Goal: Task Accomplishment & Management: Complete application form

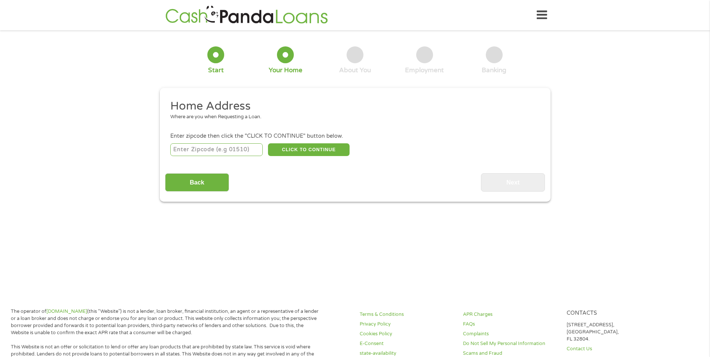
click at [227, 149] on input "number" at bounding box center [216, 149] width 92 height 13
type input "29672"
select select "[US_STATE]"
click at [340, 152] on button "CLICK TO CONTINUE" at bounding box center [309, 149] width 82 height 13
type input "29672"
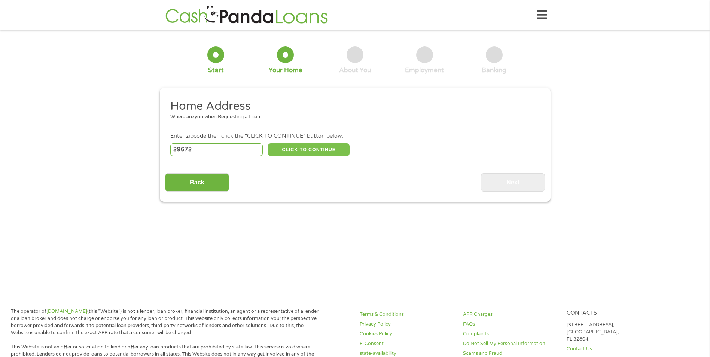
type input "Seneca"
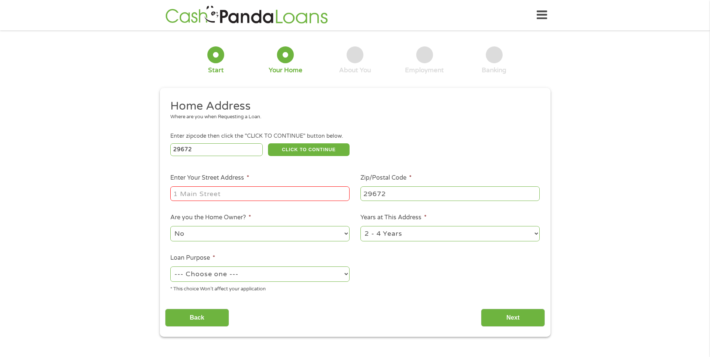
click at [233, 200] on input "Enter Your Street Address *" at bounding box center [259, 193] width 179 height 14
type input "[STREET_ADDRESS]"
click at [398, 239] on select "1 Year or less 1 - 2 Years 2 - 4 Years Over 4 Years" at bounding box center [449, 233] width 179 height 15
select select "60months"
click at [360, 226] on select "1 Year or less 1 - 2 Years 2 - 4 Years Over 4 Years" at bounding box center [449, 233] width 179 height 15
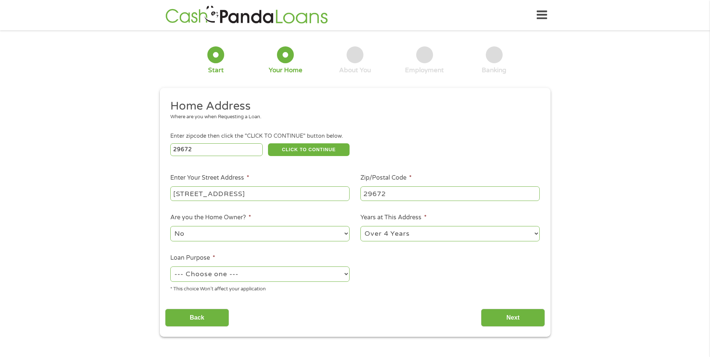
click at [278, 274] on select "--- Choose one --- Pay Bills Debt Consolidation Home Improvement Major Purchase…" at bounding box center [259, 273] width 179 height 15
select select "paybills"
click at [170, 266] on select "--- Choose one --- Pay Bills Debt Consolidation Home Improvement Major Purchase…" at bounding box center [259, 273] width 179 height 15
click at [495, 318] on input "Next" at bounding box center [513, 318] width 64 height 18
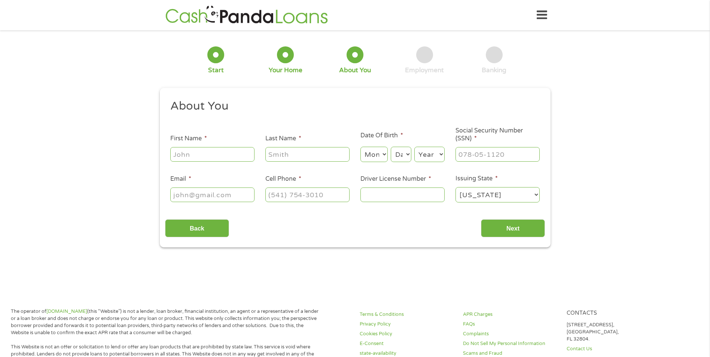
click at [193, 159] on input "First Name *" at bounding box center [212, 154] width 84 height 14
type input "[PERSON_NAME]"
select select "3"
select select "6"
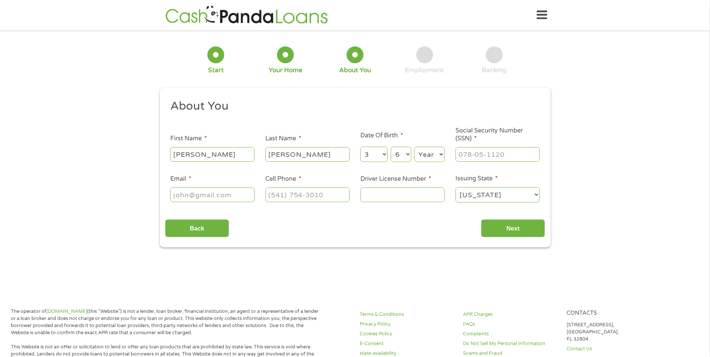
select select "1989"
click at [508, 153] on input "___-__-____" at bounding box center [497, 154] width 84 height 14
type input "250-77-8895"
drag, startPoint x: 192, startPoint y: 195, endPoint x: 212, endPoint y: 193, distance: 20.7
click at [192, 195] on input "Email *" at bounding box center [212, 194] width 84 height 14
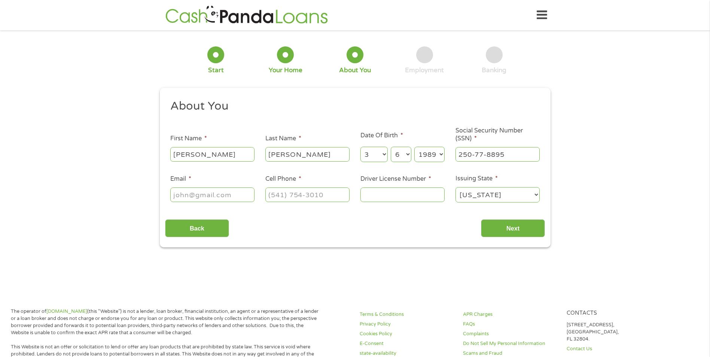
type input "[EMAIL_ADDRESS][DOMAIN_NAME]"
type input "[PHONE_NUMBER]"
click at [425, 198] on input "Driver License Number *" at bounding box center [402, 194] width 84 height 14
type input "101038888"
drag, startPoint x: 493, startPoint y: 220, endPoint x: 499, endPoint y: 230, distance: 11.1
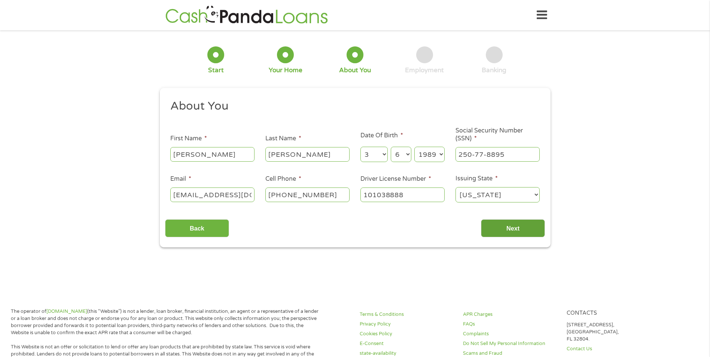
click at [493, 221] on input "Next" at bounding box center [513, 228] width 64 height 18
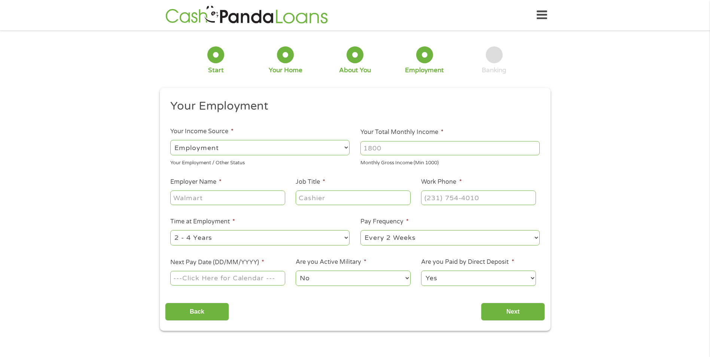
click at [373, 143] on input "Your Total Monthly Income *" at bounding box center [449, 148] width 179 height 14
type input "2400"
click at [225, 204] on input "Employer Name *" at bounding box center [227, 197] width 114 height 14
type input "[PERSON_NAME][GEOGRAPHIC_DATA]"
click at [345, 194] on input "Job Title *" at bounding box center [353, 197] width 114 height 14
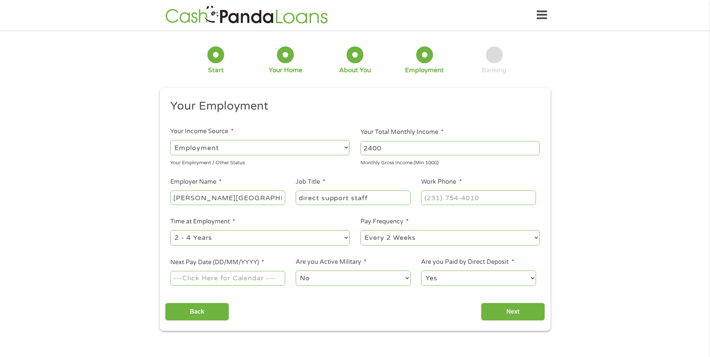
type input "direct support staff"
click at [427, 202] on input "(___) ___-____" at bounding box center [478, 197] width 114 height 14
type input "[PHONE_NUMBER]"
click at [298, 236] on select "--- Choose one --- 1 Year or less 1 - 2 Years 2 - 4 Years Over 4 Years" at bounding box center [259, 237] width 179 height 15
select select "24months"
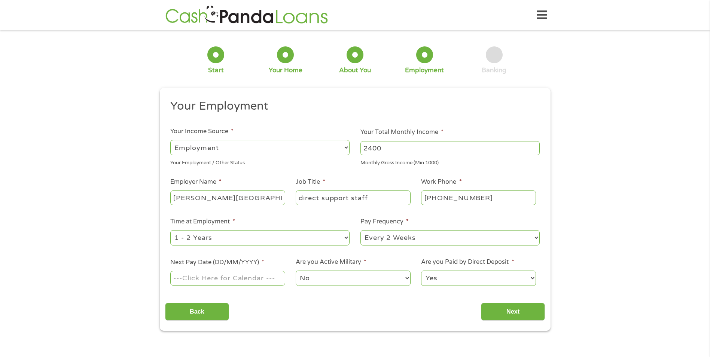
click at [170, 230] on select "--- Choose one --- 1 Year or less 1 - 2 Years 2 - 4 Years Over 4 Years" at bounding box center [259, 237] width 179 height 15
click at [206, 281] on input "Next Pay Date (DD/MM/YYYY) *" at bounding box center [227, 278] width 114 height 14
type input "[DATE]"
click at [495, 313] on input "Next" at bounding box center [513, 312] width 64 height 18
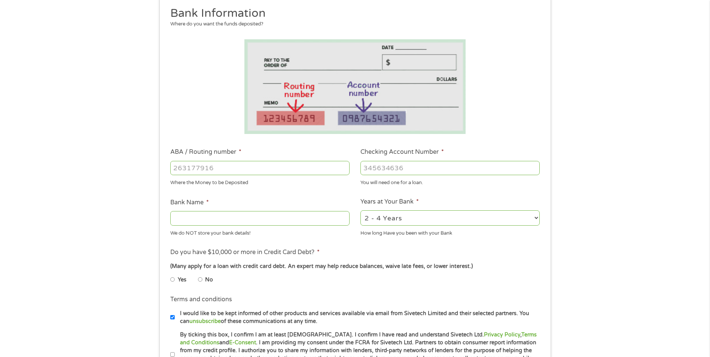
scroll to position [112, 0]
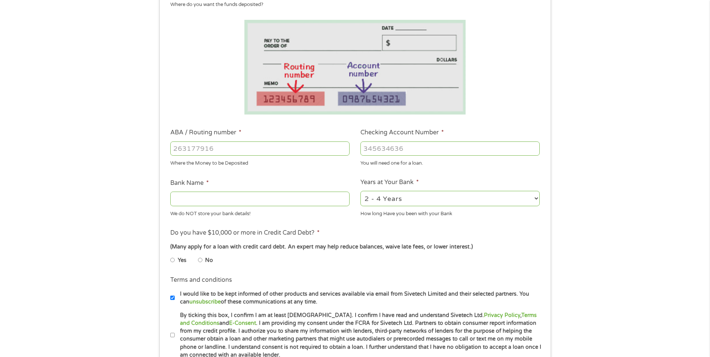
click at [202, 149] on input "ABA / Routing number *" at bounding box center [259, 148] width 179 height 14
type input "041215663"
type input "[PERSON_NAME] BANK"
type input "041215663"
click at [457, 150] on input "Checking Account Number *" at bounding box center [449, 148] width 179 height 14
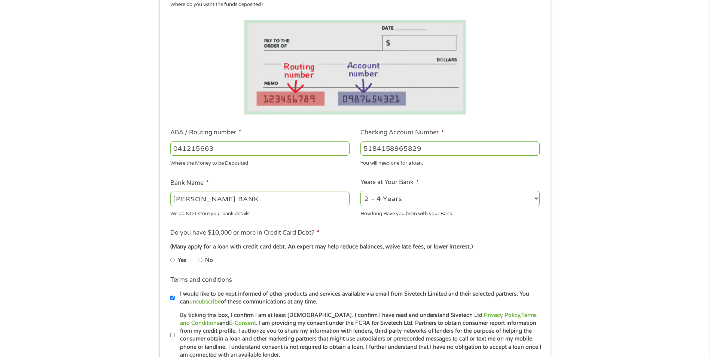
type input "5184158965829"
click at [317, 196] on input "[PERSON_NAME] BANK" at bounding box center [259, 199] width 179 height 14
drag, startPoint x: 317, startPoint y: 196, endPoint x: -1, endPoint y: 225, distance: 320.0
type input "cashapp"
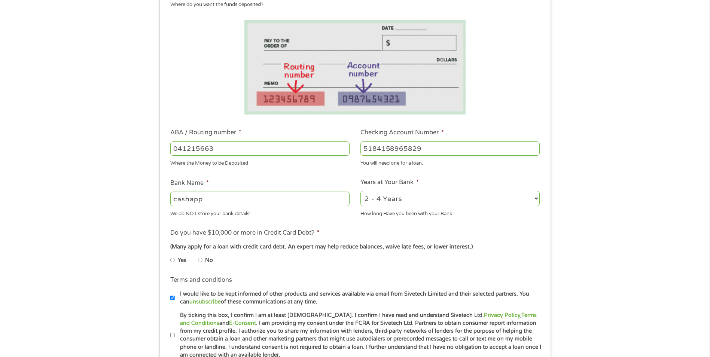
click at [450, 196] on select "2 - 4 Years 6 - 12 Months 1 - 2 Years Over 4 Years" at bounding box center [449, 198] width 179 height 15
click at [360, 191] on select "2 - 4 Years 6 - 12 Months 1 - 2 Years Over 4 Years" at bounding box center [449, 198] width 179 height 15
click at [394, 202] on select "2 - 4 Years 6 - 12 Months 1 - 2 Years Over 4 Years" at bounding box center [449, 198] width 179 height 15
select select "12months"
click at [360, 191] on select "2 - 4 Years 6 - 12 Months 1 - 2 Years Over 4 Years" at bounding box center [449, 198] width 179 height 15
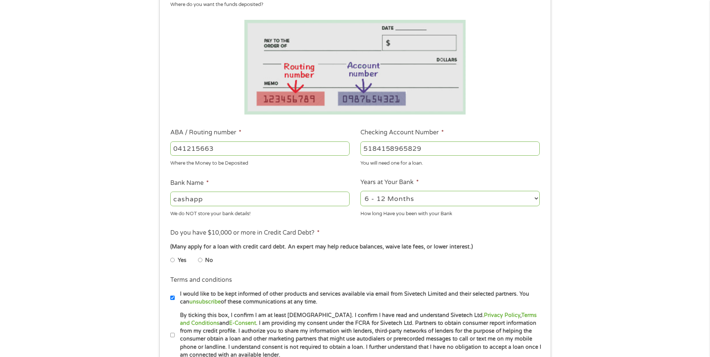
click at [200, 260] on input "No" at bounding box center [200, 260] width 4 height 12
radio input "true"
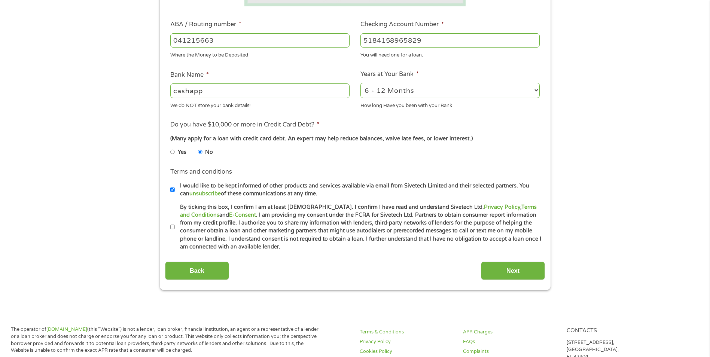
scroll to position [224, 0]
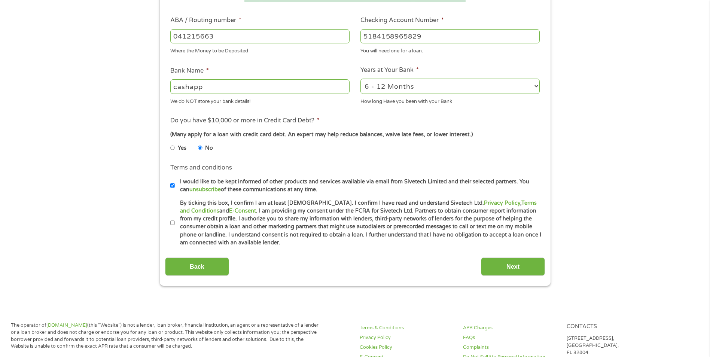
click at [175, 224] on label "By ticking this box, I confirm I am at least [DEMOGRAPHIC_DATA]. I confirm I ha…" at bounding box center [358, 223] width 367 height 48
click at [174, 224] on input "By ticking this box, I confirm I am at least [DEMOGRAPHIC_DATA]. I confirm I ha…" at bounding box center [172, 223] width 4 height 12
checkbox input "true"
click at [492, 267] on input "Next" at bounding box center [513, 266] width 64 height 18
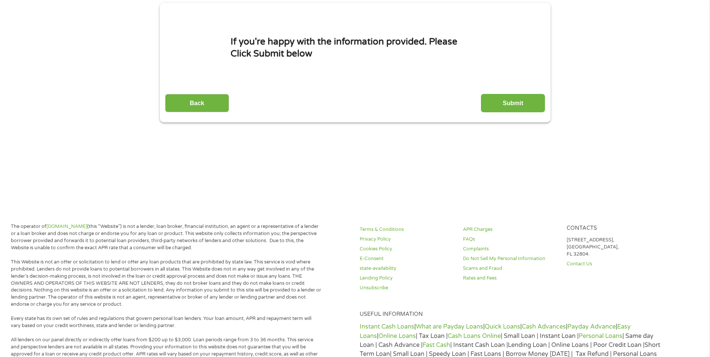
scroll to position [0, 0]
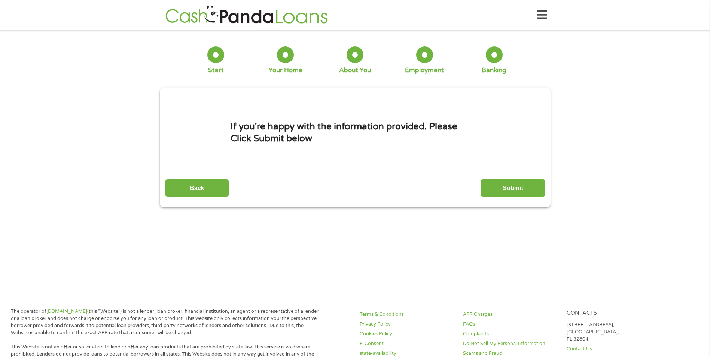
click at [523, 188] on input "Submit" at bounding box center [513, 188] width 64 height 18
